Goal: Information Seeking & Learning: Learn about a topic

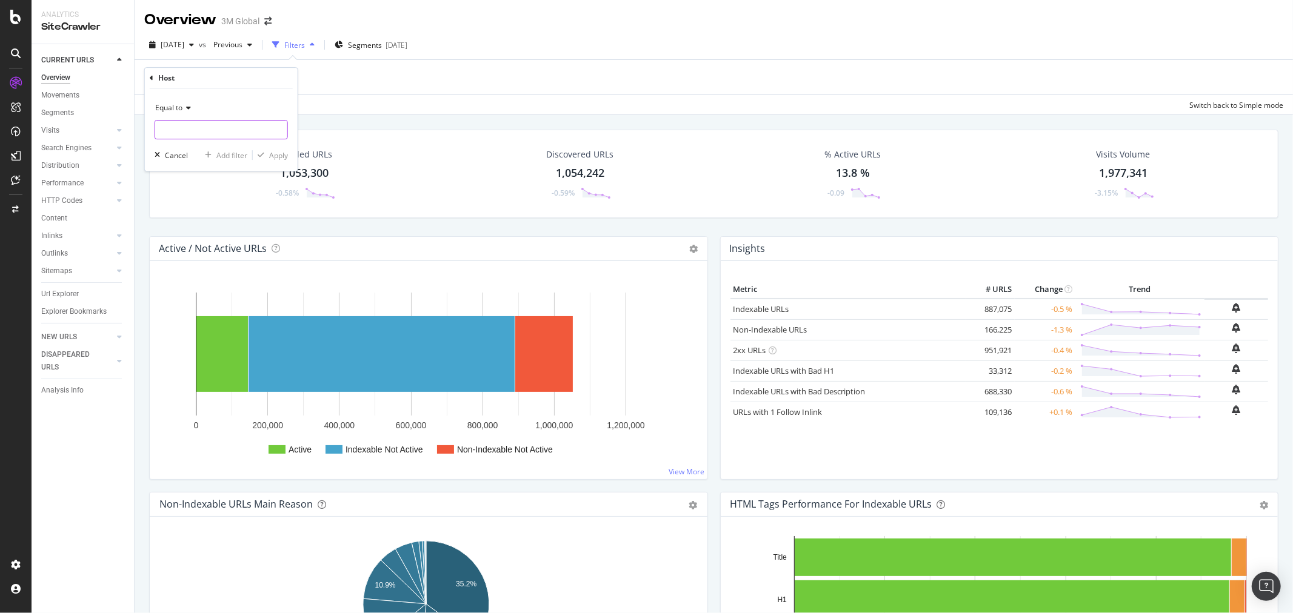
click at [215, 130] on input "text" at bounding box center [221, 129] width 132 height 19
click at [231, 148] on span "[DOMAIN_NAME]" at bounding box center [205, 146] width 95 height 10
type input "[DOMAIN_NAME]"
click at [281, 153] on div "Apply" at bounding box center [278, 155] width 19 height 10
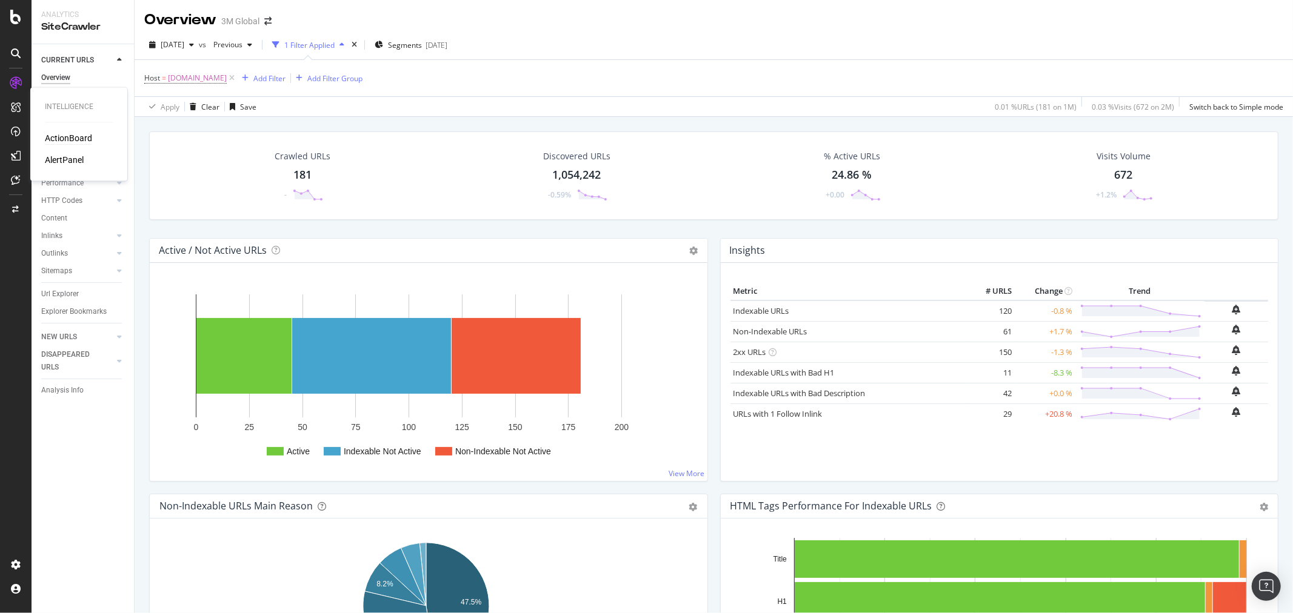
click at [64, 138] on div "ActionBoard" at bounding box center [68, 139] width 47 height 12
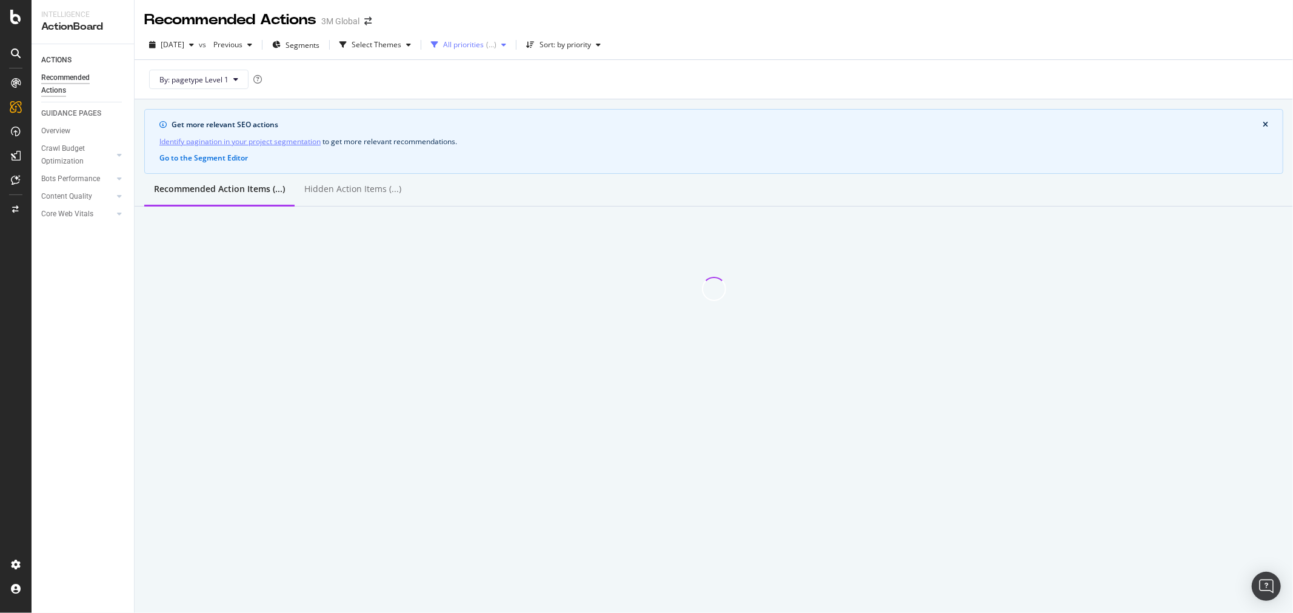
click at [506, 47] on icon "button" at bounding box center [503, 44] width 5 height 7
click at [506, 46] on icon "button" at bounding box center [503, 44] width 5 height 7
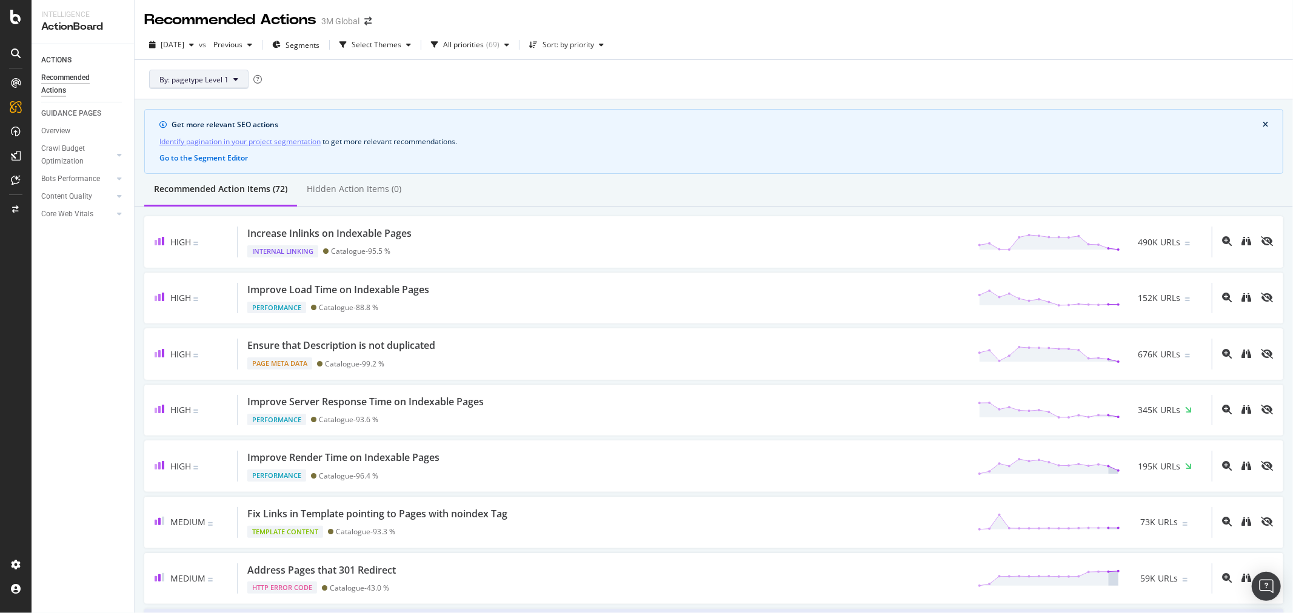
click at [232, 78] on button "By: pagetype Level 1" at bounding box center [198, 79] width 99 height 19
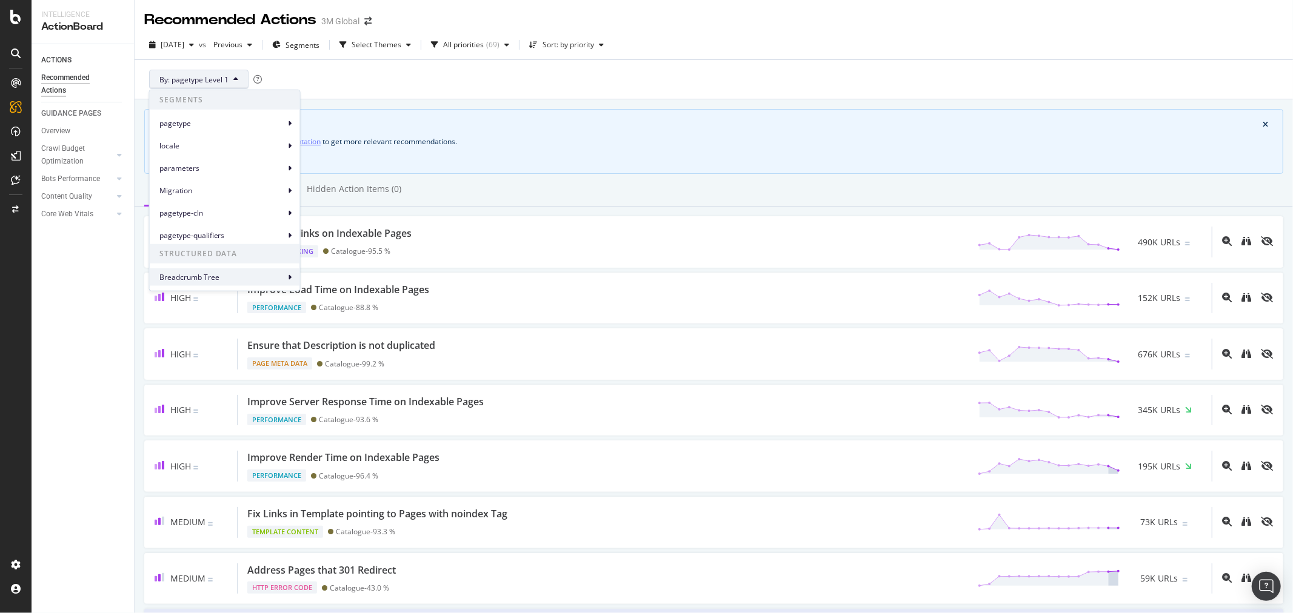
click at [230, 281] on span "Breadcrumb Tree" at bounding box center [222, 277] width 126 height 11
click at [332, 287] on span "Breadcrumb Level 1" at bounding box center [349, 282] width 68 height 11
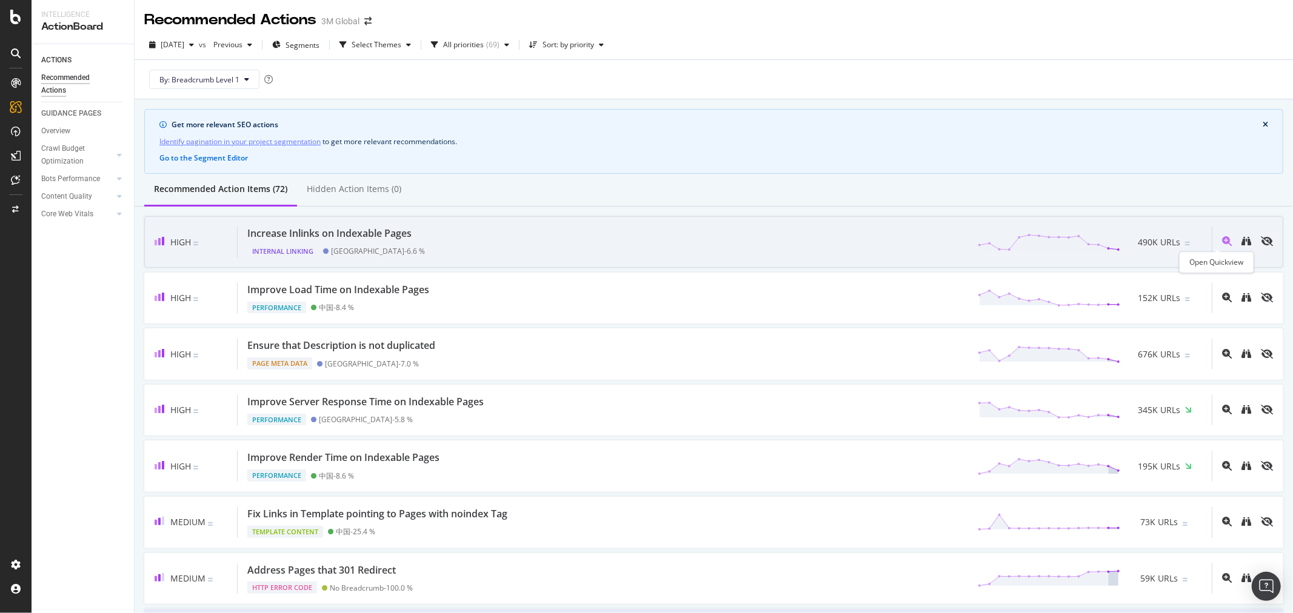
click at [1222, 244] on icon "magnifying-glass-plus" at bounding box center [1227, 241] width 10 height 10
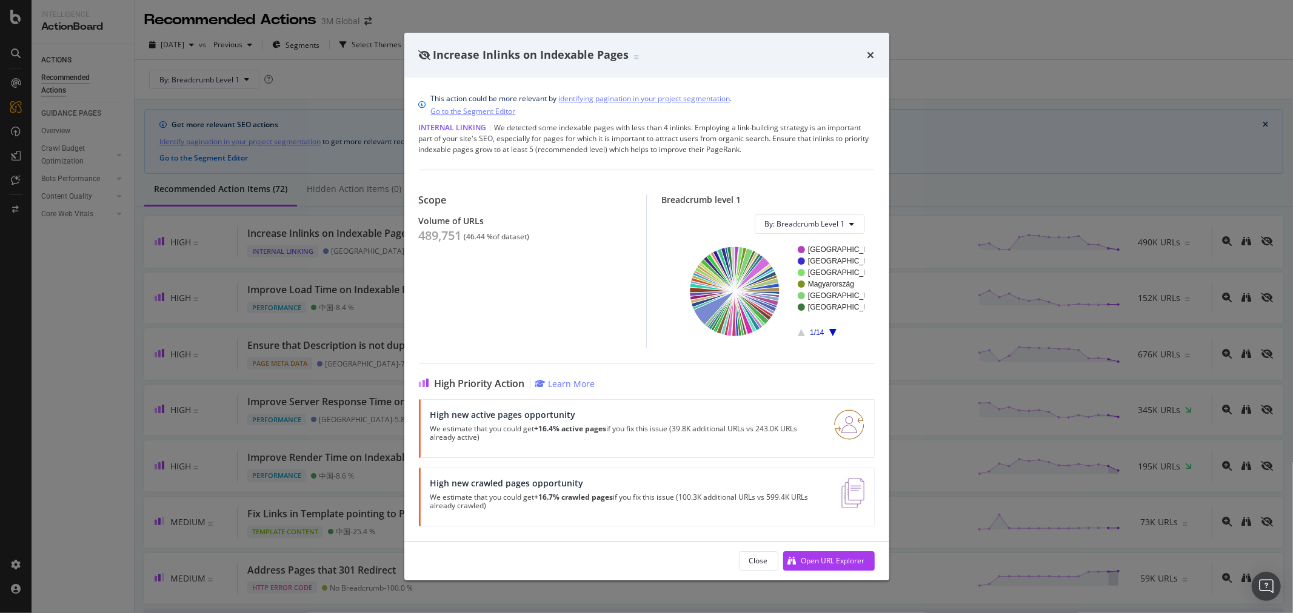
click at [833, 329] on icon "A chart." at bounding box center [832, 332] width 7 height 7
click at [847, 221] on button "By: Breadcrumb Level 1" at bounding box center [810, 224] width 110 height 19
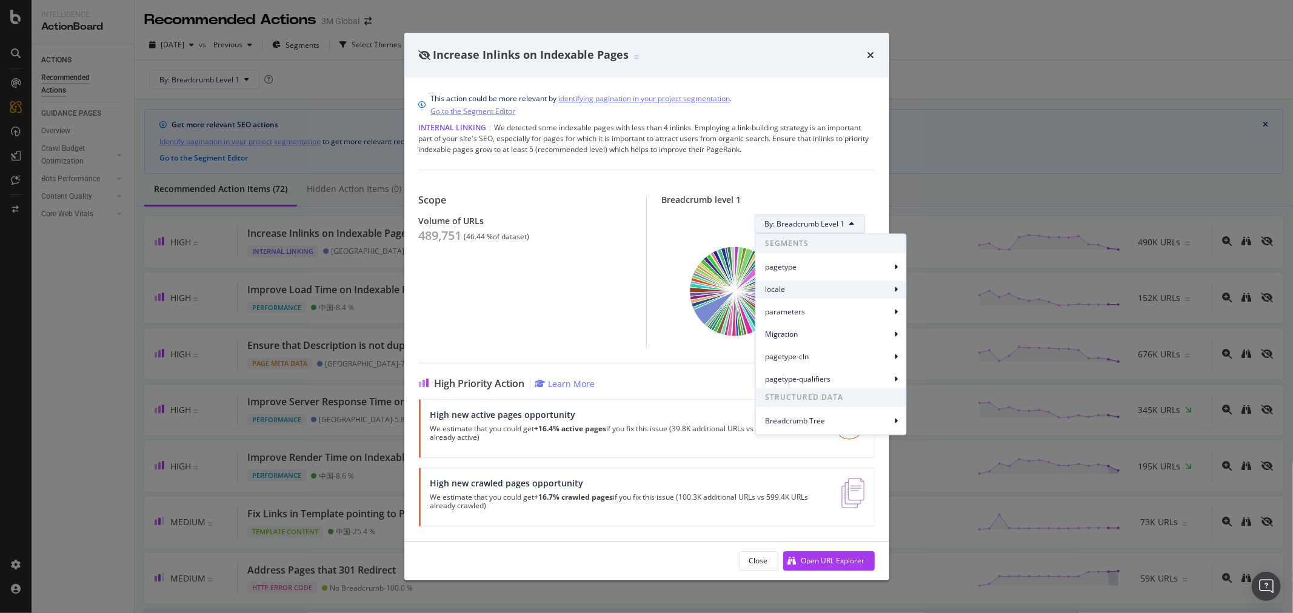
click at [795, 291] on span "locale" at bounding box center [829, 289] width 126 height 11
click at [944, 337] on span "locale Level 3" at bounding box center [943, 340] width 45 height 11
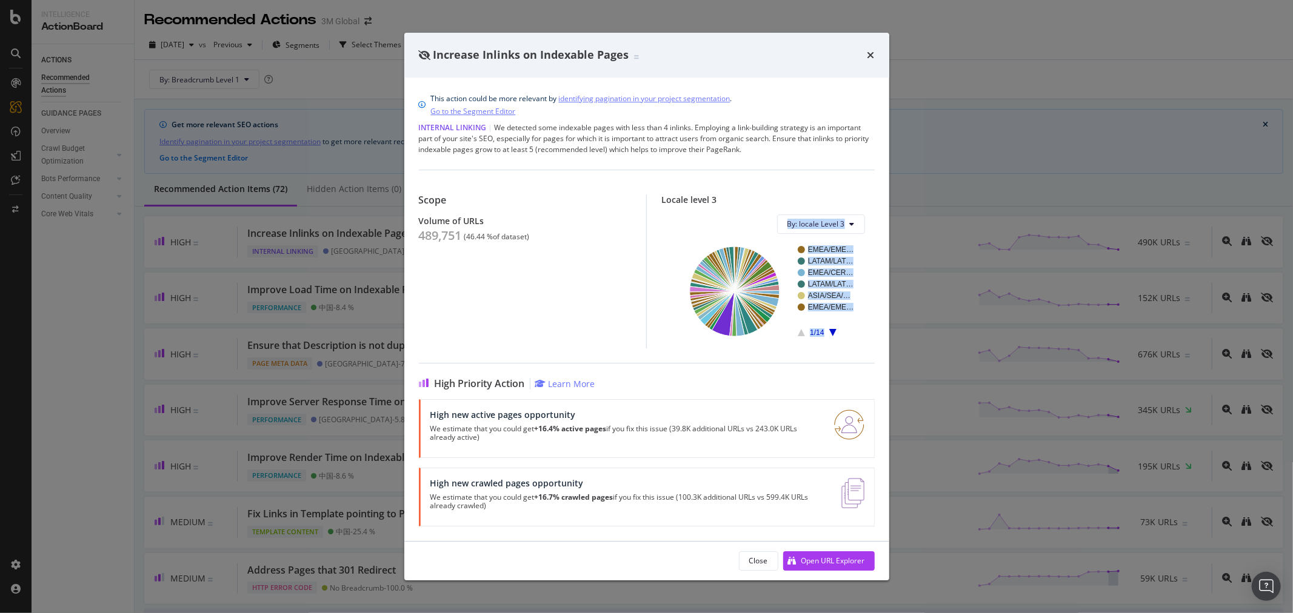
click at [863, 340] on div "EMEA/EME… LATAM/LAT… EMEA/CER… LATAM/LAT… ASIA/SEA/… EMEA/EME… 1/14 locale Leve…" at bounding box center [768, 296] width 194 height 105
click at [767, 342] on div "EMEA/EME… LATAM/LAT… EMEA/CER… LATAM/LAT… ASIA/SEA/… EMEA/EME… 1/14 locale Leve…" at bounding box center [768, 296] width 194 height 105
drag, startPoint x: 868, startPoint y: 55, endPoint x: 788, endPoint y: 48, distance: 80.3
click at [868, 56] on icon "times" at bounding box center [870, 55] width 7 height 10
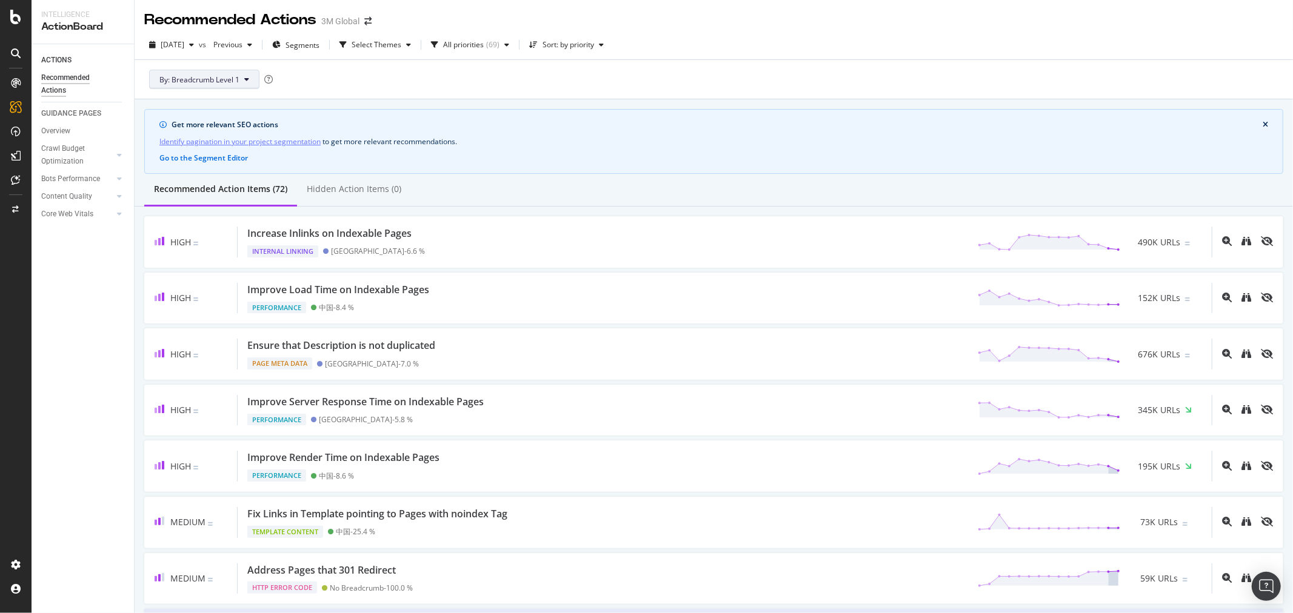
click at [239, 81] on button "By: Breadcrumb Level 1" at bounding box center [204, 79] width 110 height 19
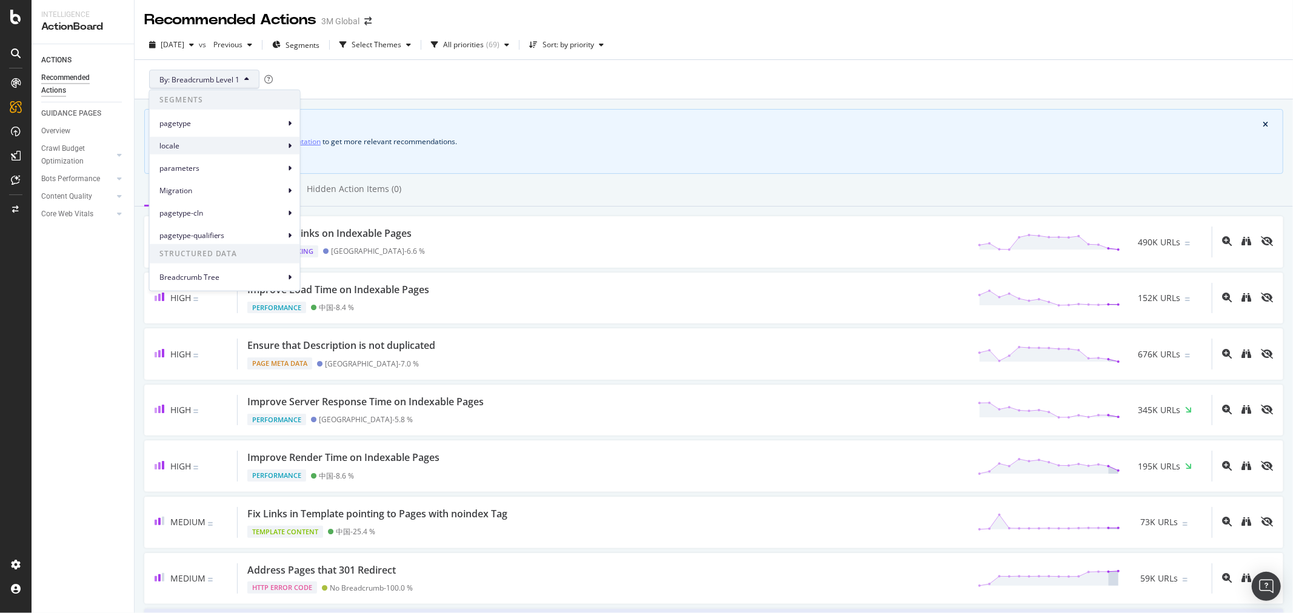
click at [203, 141] on span "locale" at bounding box center [222, 145] width 126 height 11
click at [352, 152] on span "locale Level 1" at bounding box center [337, 150] width 45 height 11
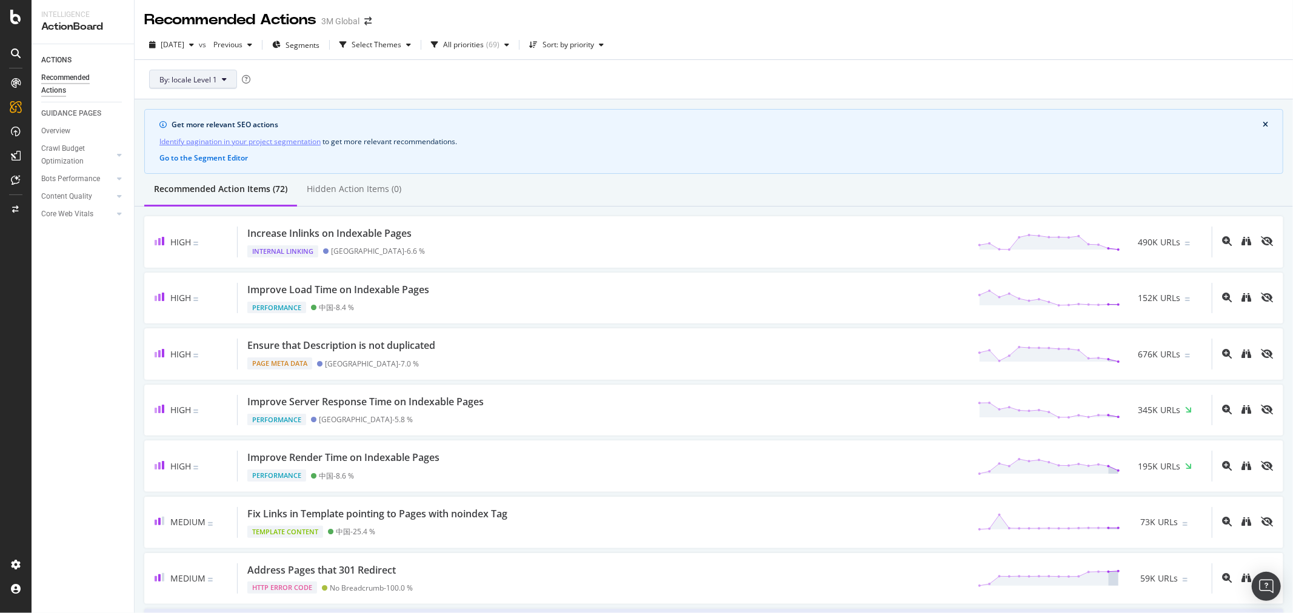
click at [224, 79] on icon at bounding box center [224, 79] width 5 height 7
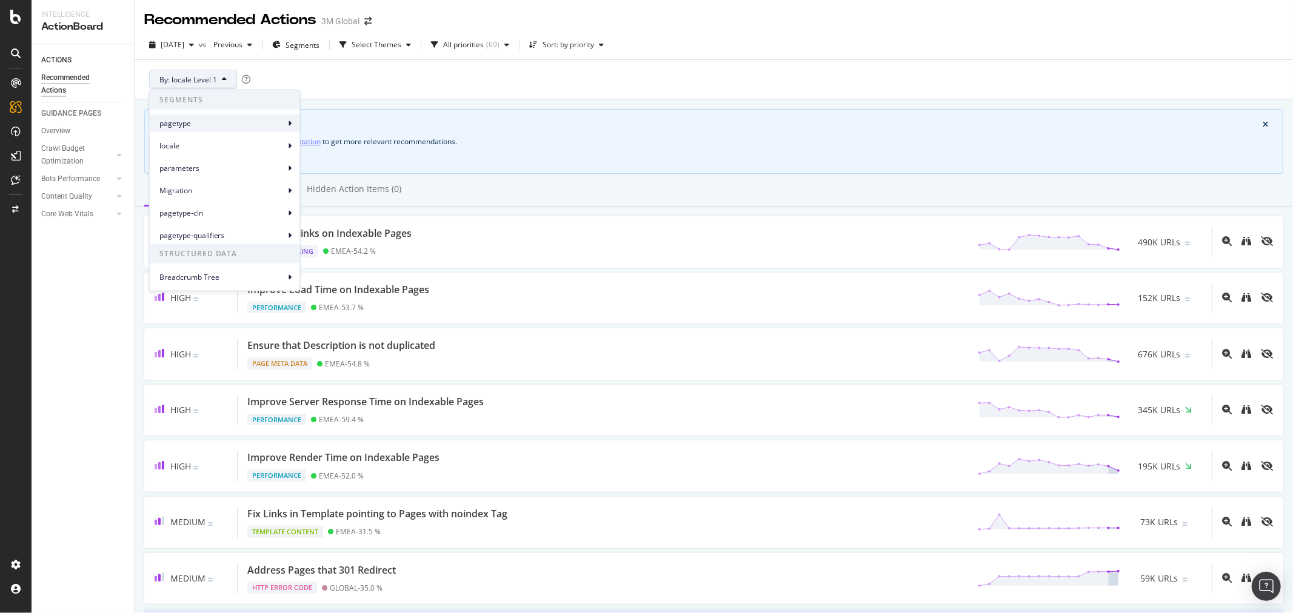
click at [198, 124] on span "pagetype" at bounding box center [222, 123] width 126 height 11
click at [346, 134] on span "pagetype Level 1" at bounding box center [343, 128] width 57 height 11
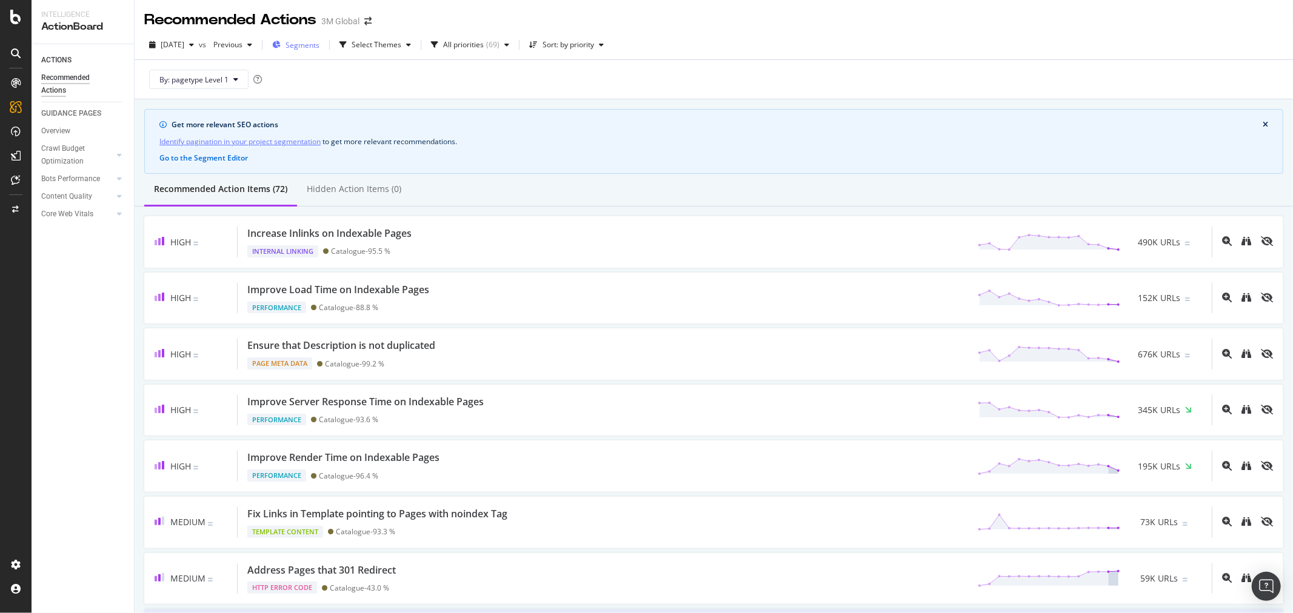
click at [319, 44] on span "Segments" at bounding box center [302, 45] width 34 height 10
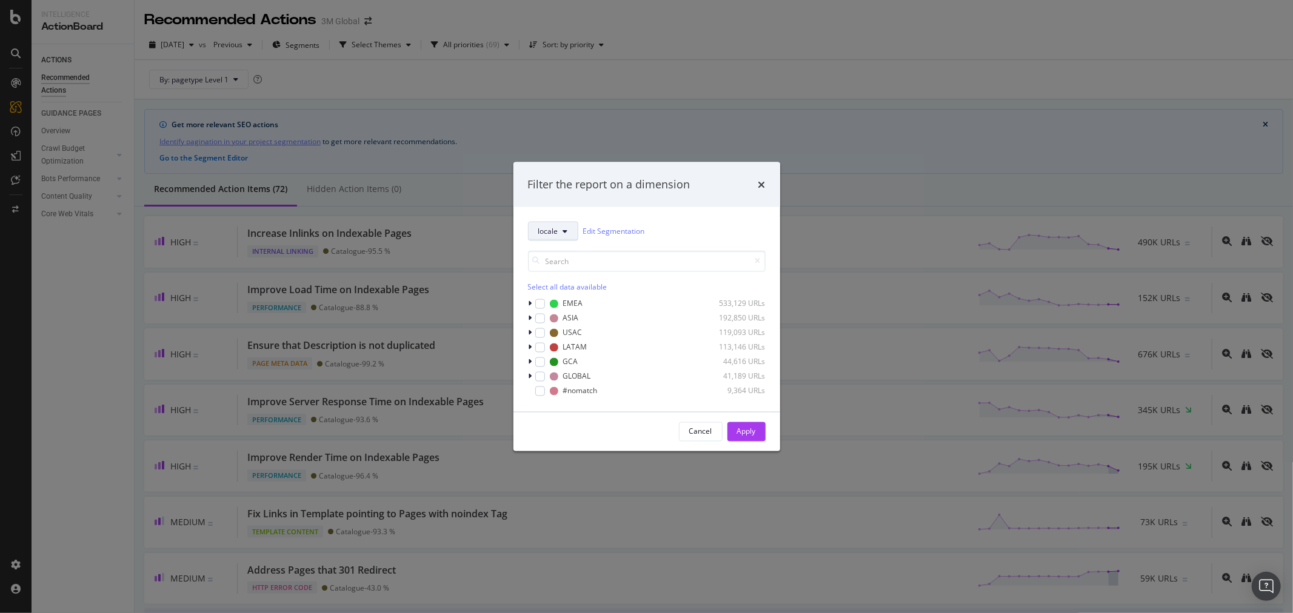
click at [568, 231] on button "locale" at bounding box center [553, 230] width 50 height 19
click at [530, 330] on icon "modal" at bounding box center [531, 332] width 4 height 7
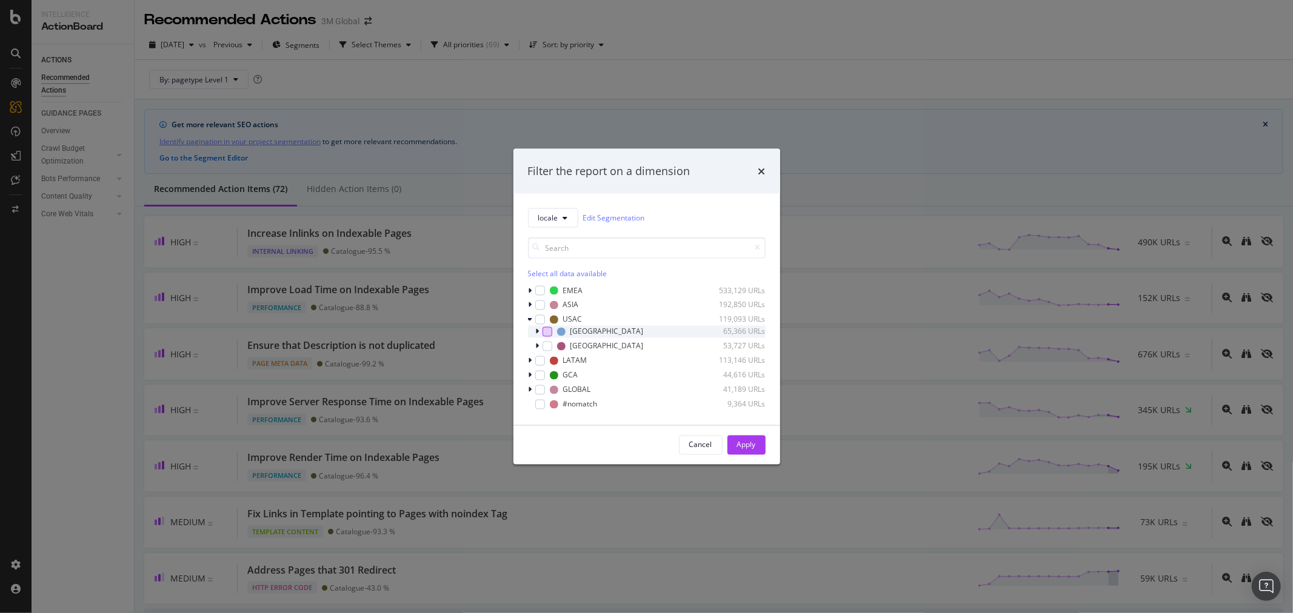
click at [547, 330] on div "modal" at bounding box center [548, 332] width 10 height 10
click at [753, 440] on div "Apply" at bounding box center [746, 445] width 19 height 10
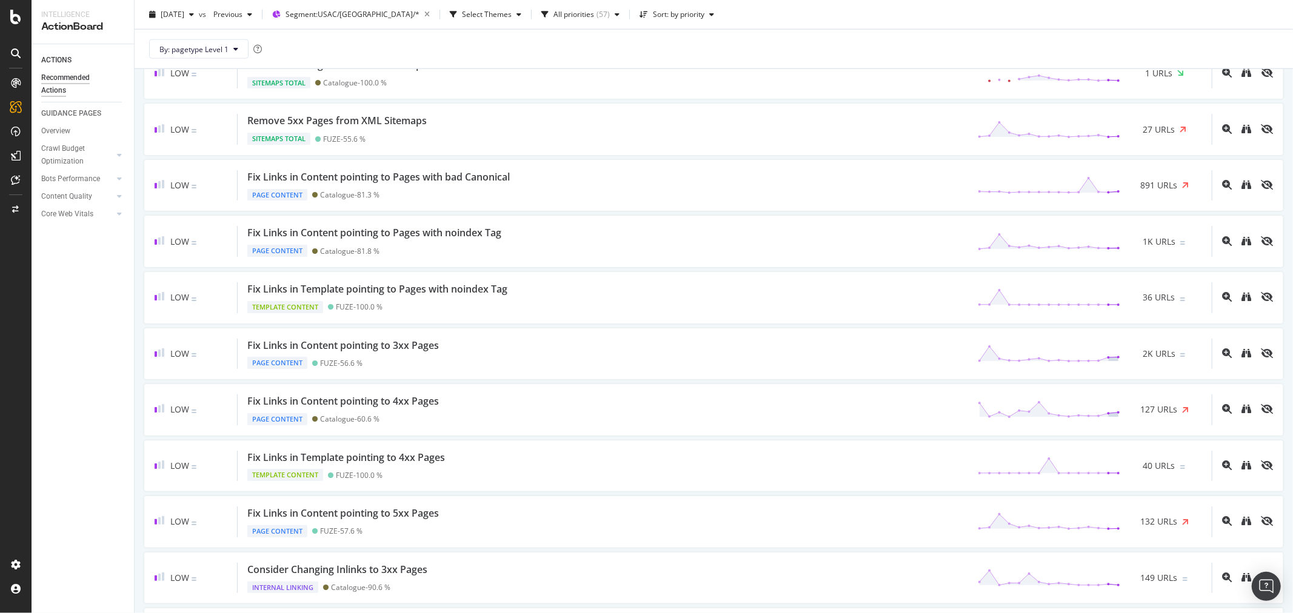
scroll to position [1212, 0]
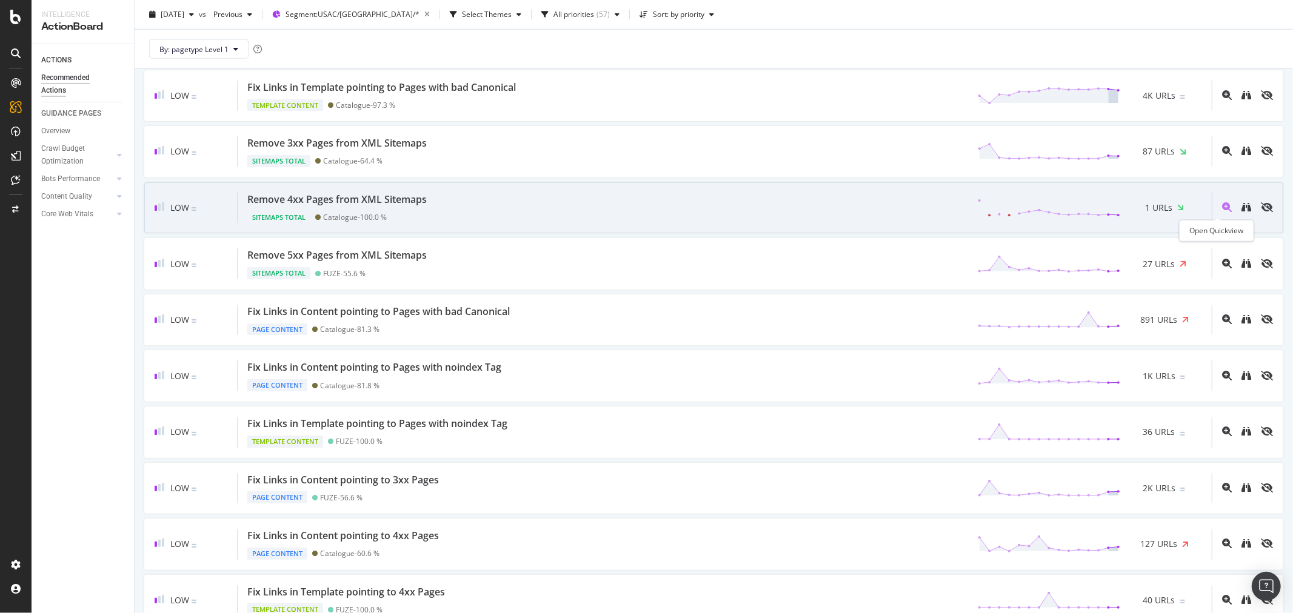
click at [1222, 207] on icon "magnifying-glass-plus" at bounding box center [1227, 207] width 10 height 10
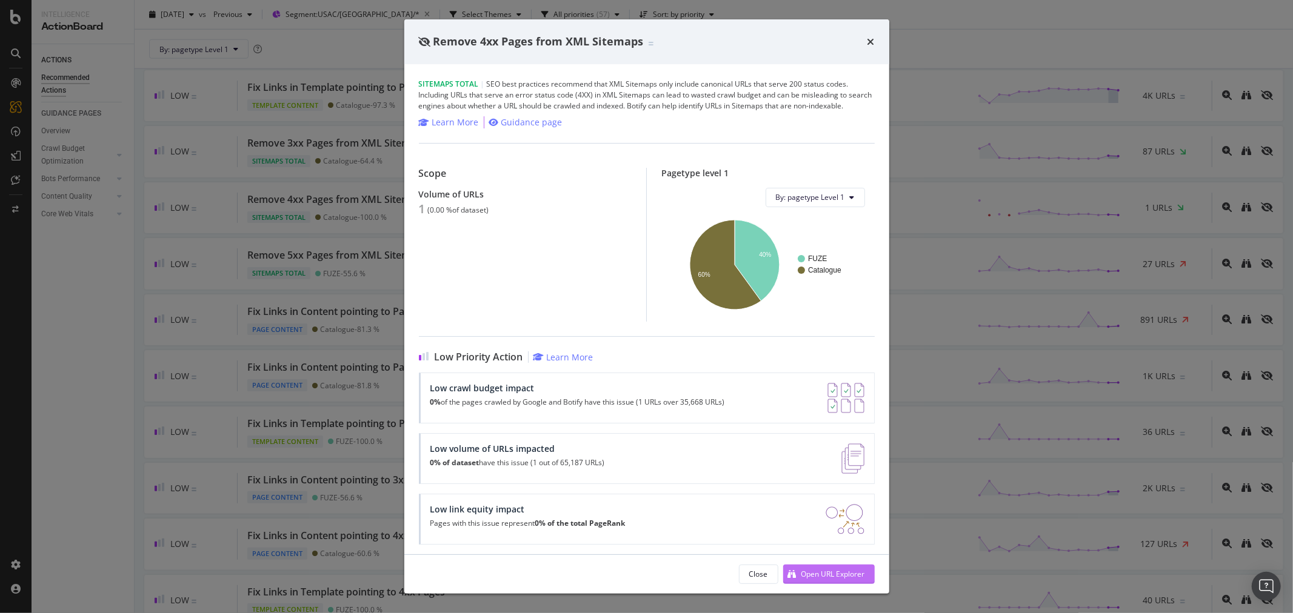
click at [855, 578] on div "Open URL Explorer" at bounding box center [833, 574] width 64 height 10
click at [867, 40] on icon "times" at bounding box center [870, 42] width 7 height 10
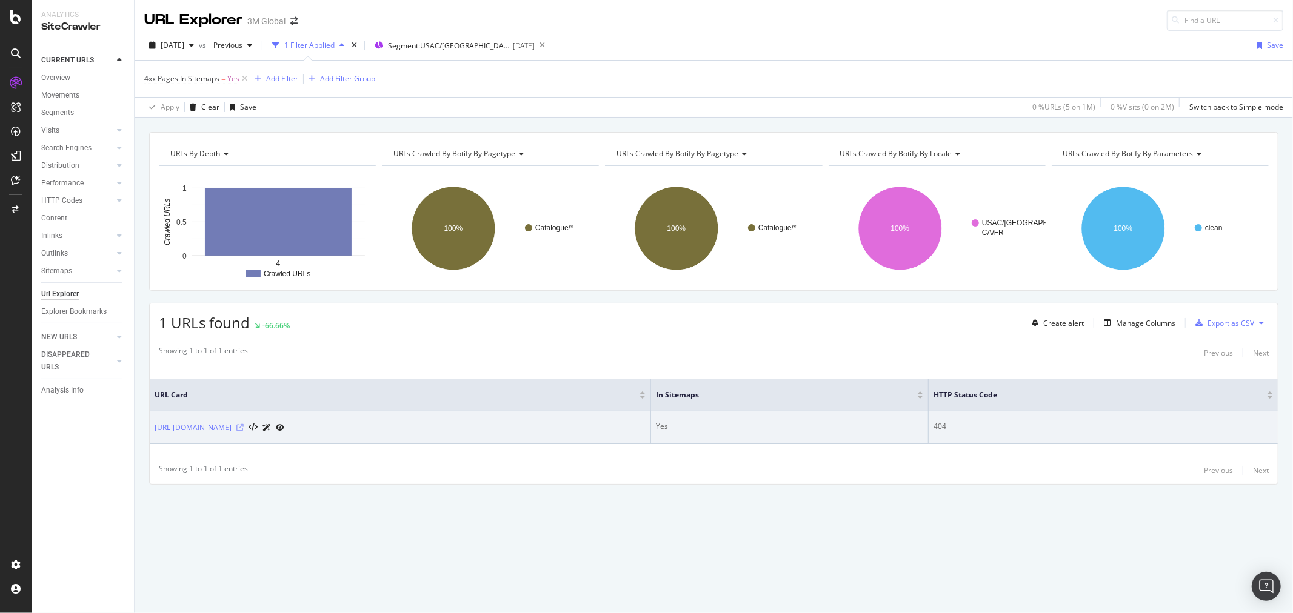
click at [244, 425] on icon at bounding box center [239, 427] width 7 height 7
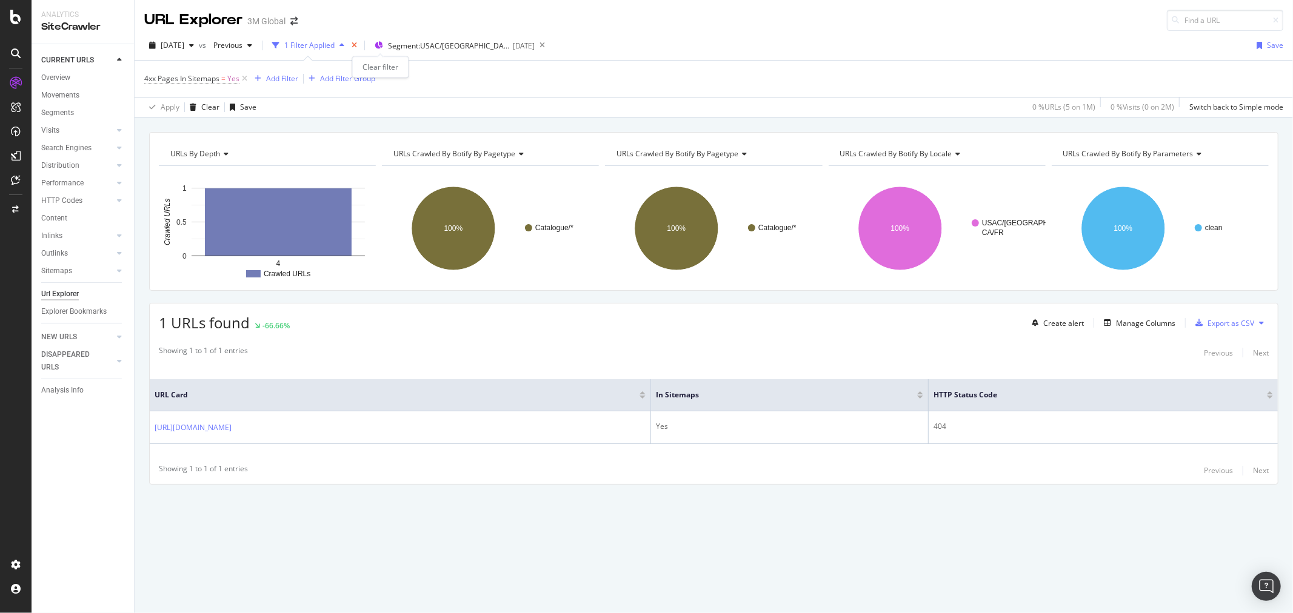
click at [357, 43] on icon "times" at bounding box center [354, 45] width 5 height 7
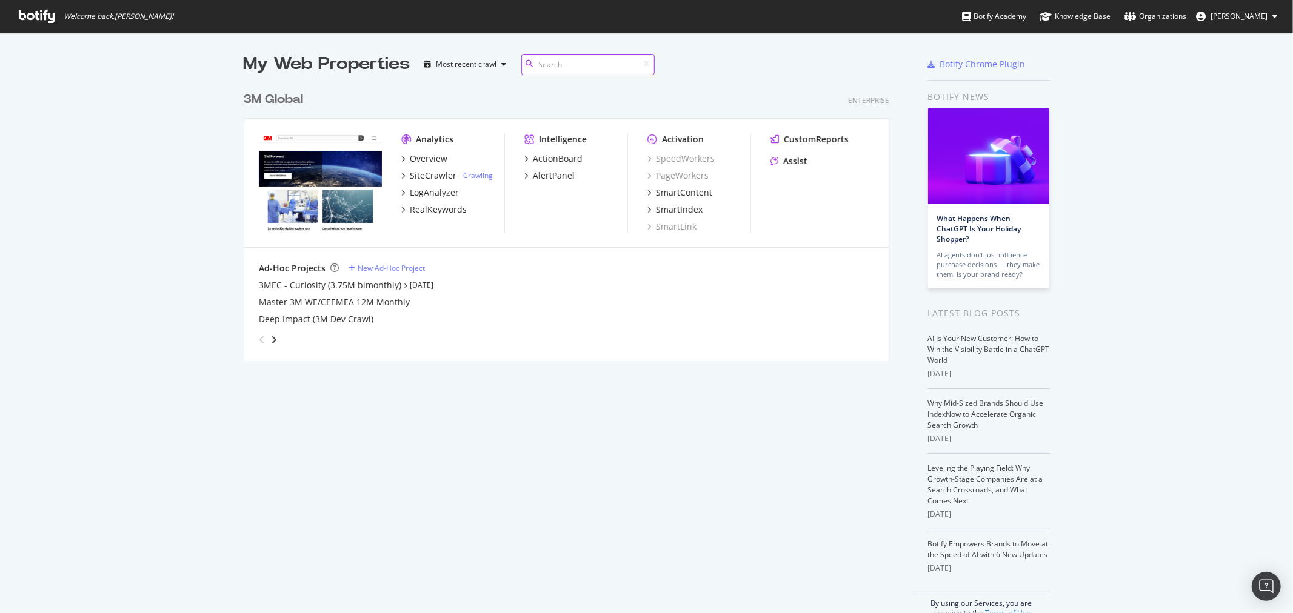
scroll to position [275, 645]
click at [282, 96] on div "3M Global" at bounding box center [273, 100] width 59 height 18
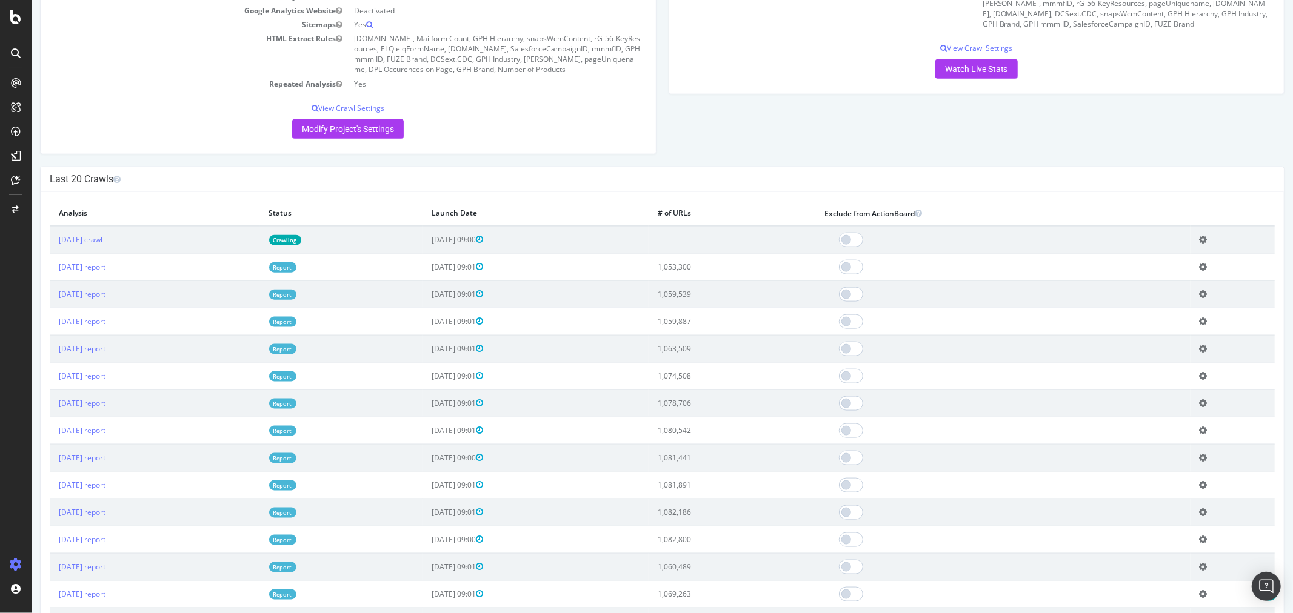
scroll to position [1144, 0]
click at [113, 270] on td "2025 Aug. 10th report" at bounding box center [154, 266] width 210 height 27
click at [105, 272] on link "2025 Aug. 10th report" at bounding box center [81, 266] width 47 height 10
